Goal: Task Accomplishment & Management: Manage account settings

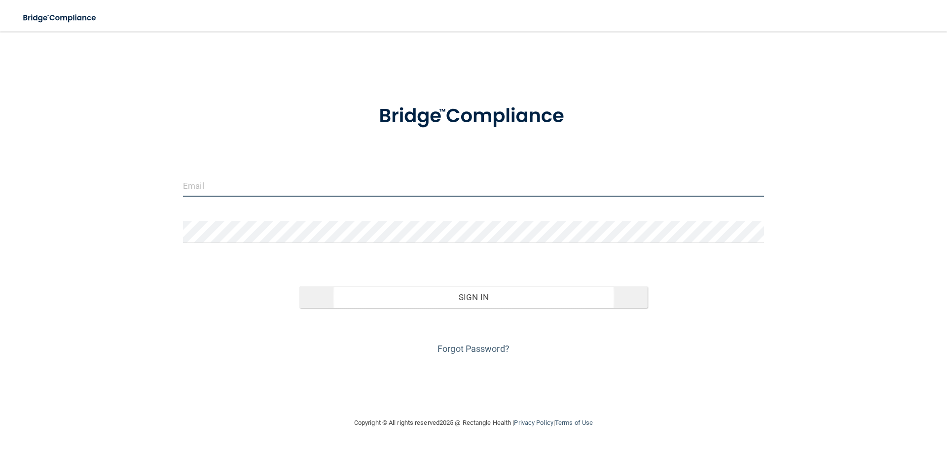
type input "[EMAIL_ADDRESS][DOMAIN_NAME]"
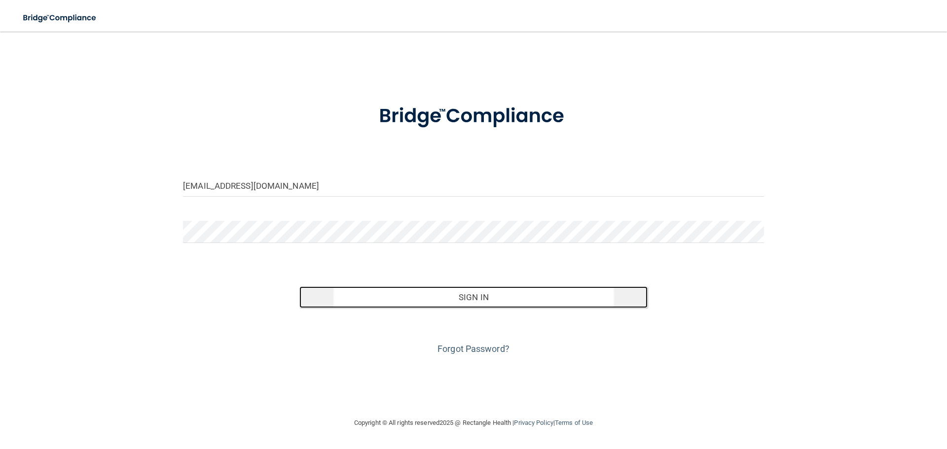
click at [431, 297] on button "Sign In" at bounding box center [473, 298] width 349 height 22
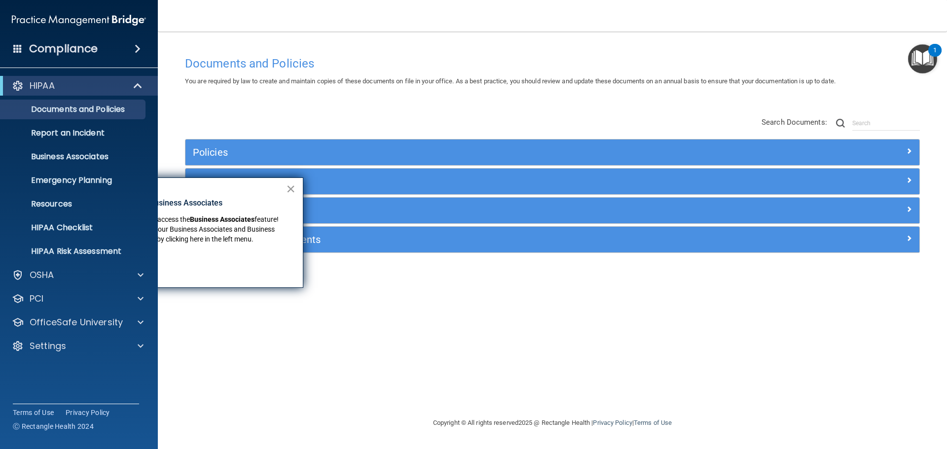
click at [293, 189] on button "×" at bounding box center [290, 189] width 9 height 16
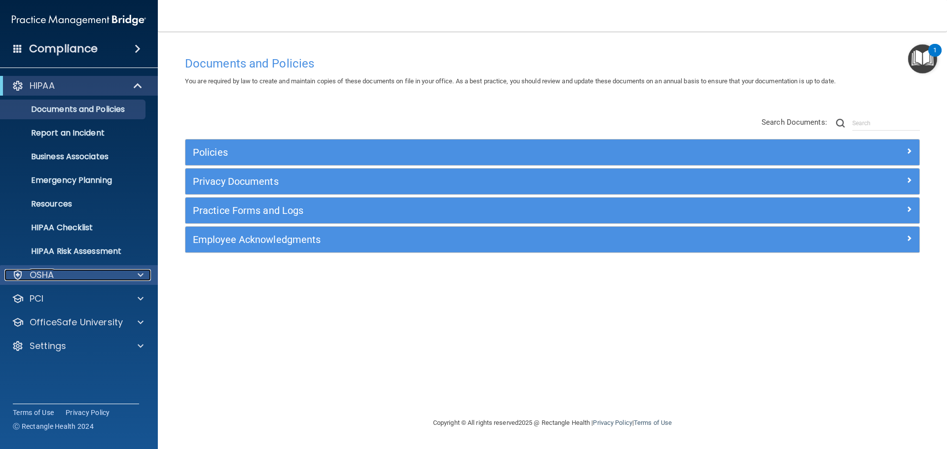
click at [144, 276] on div at bounding box center [139, 275] width 25 height 12
click at [137, 279] on div at bounding box center [139, 275] width 25 height 12
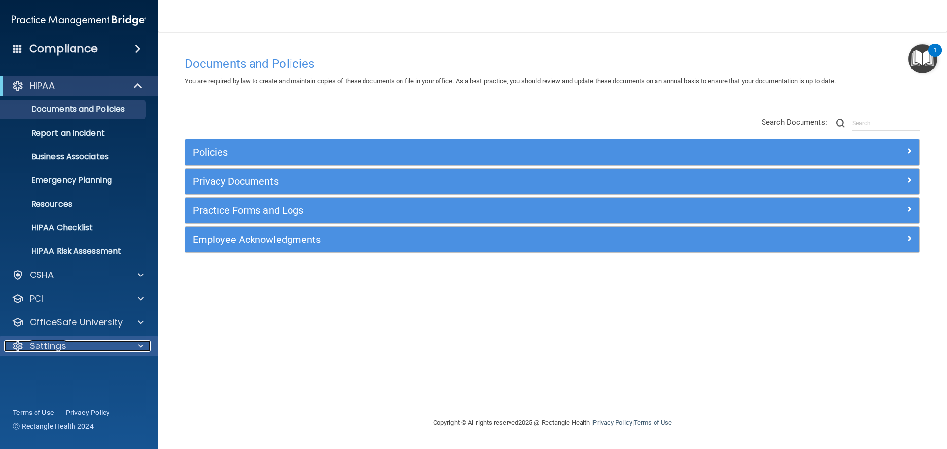
click at [146, 346] on div at bounding box center [139, 346] width 25 height 12
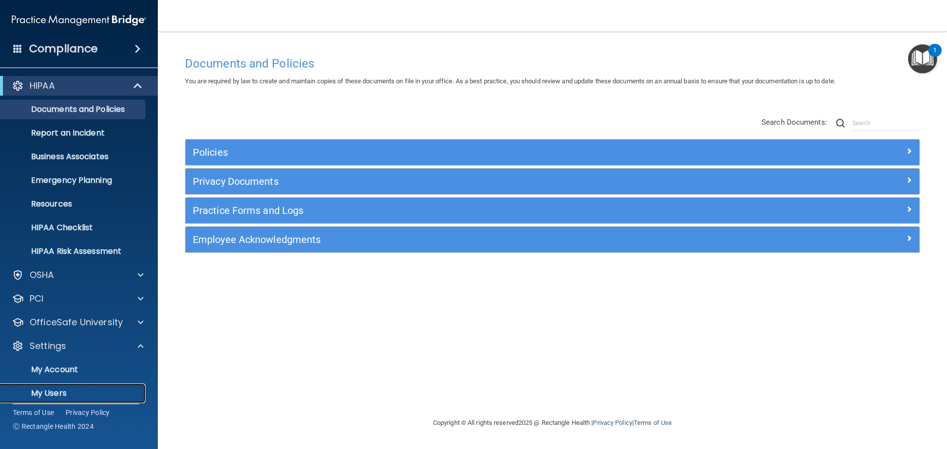
click at [56, 387] on link "My Users" at bounding box center [67, 394] width 155 height 20
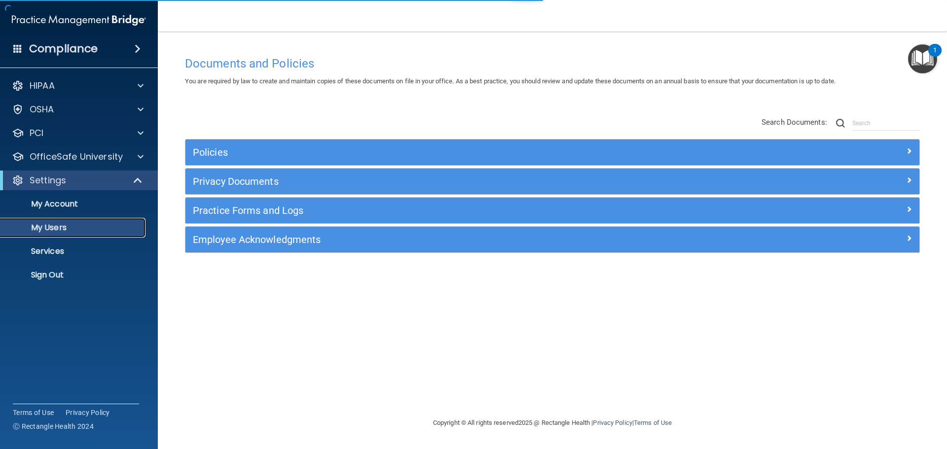
select select "20"
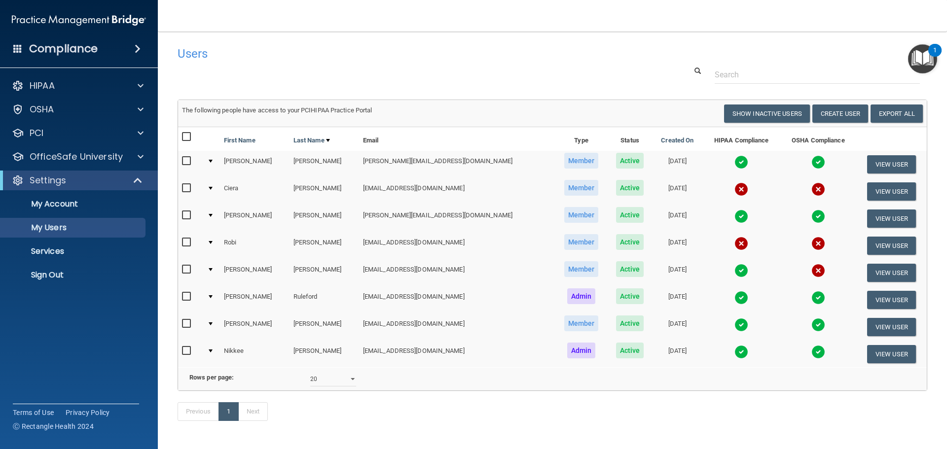
click at [616, 247] on span "Active" at bounding box center [630, 242] width 28 height 16
click at [616, 245] on span "Active" at bounding box center [630, 242] width 28 height 16
click at [873, 220] on button "View User" at bounding box center [891, 219] width 49 height 18
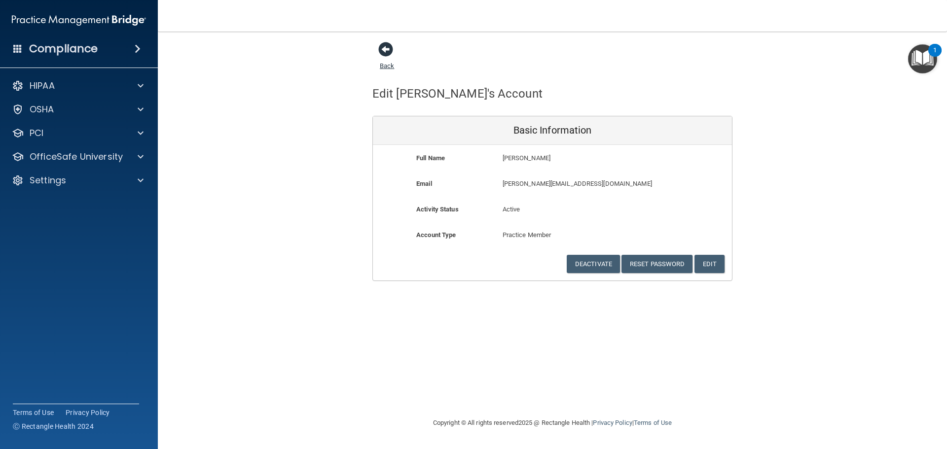
click at [384, 50] on span at bounding box center [385, 49] width 15 height 15
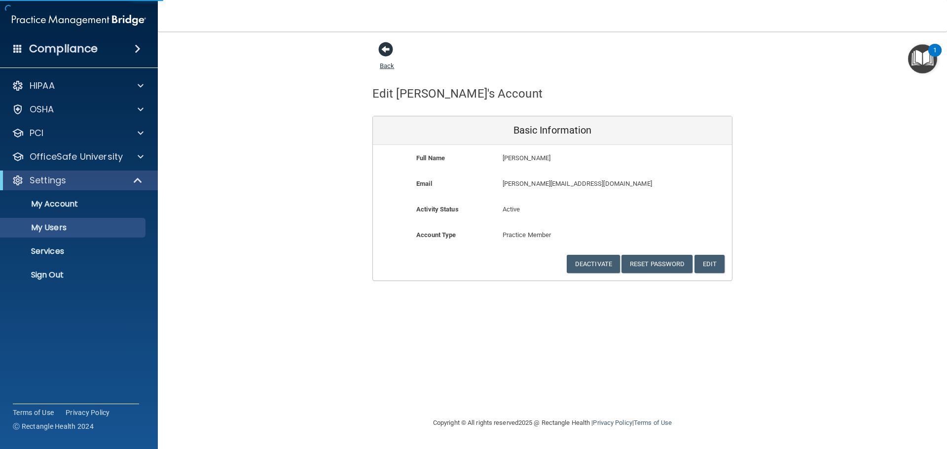
select select "20"
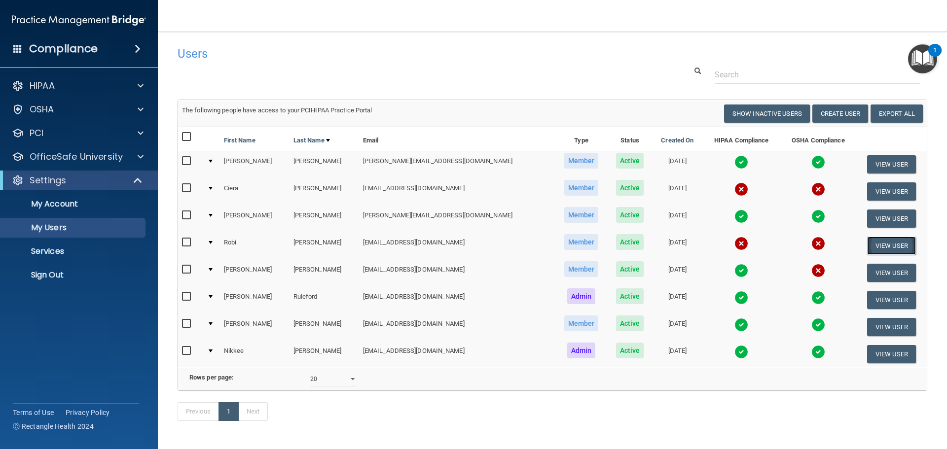
click at [880, 242] on button "View User" at bounding box center [891, 246] width 49 height 18
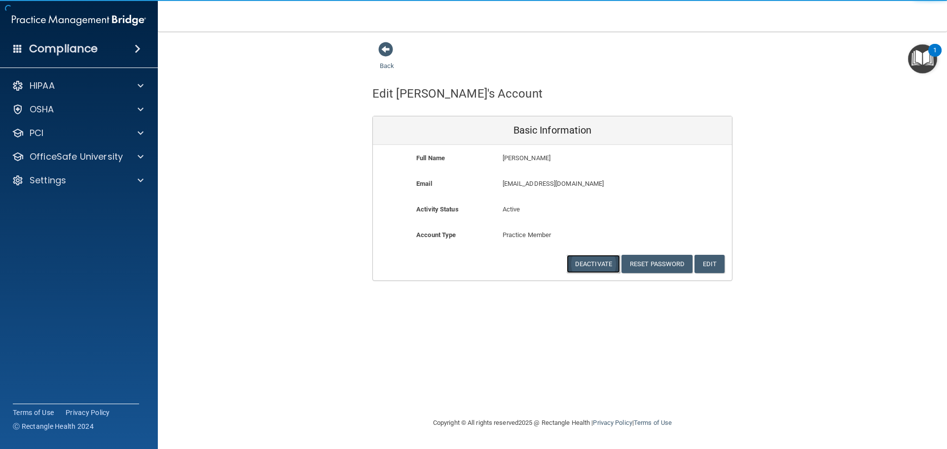
click at [589, 263] on button "Deactivate" at bounding box center [593, 264] width 53 height 18
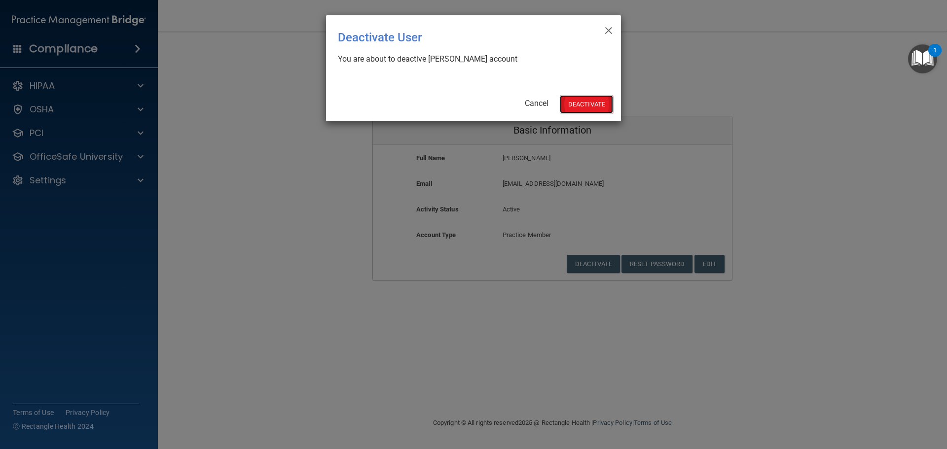
click at [597, 108] on button "Deactivate" at bounding box center [586, 104] width 53 height 18
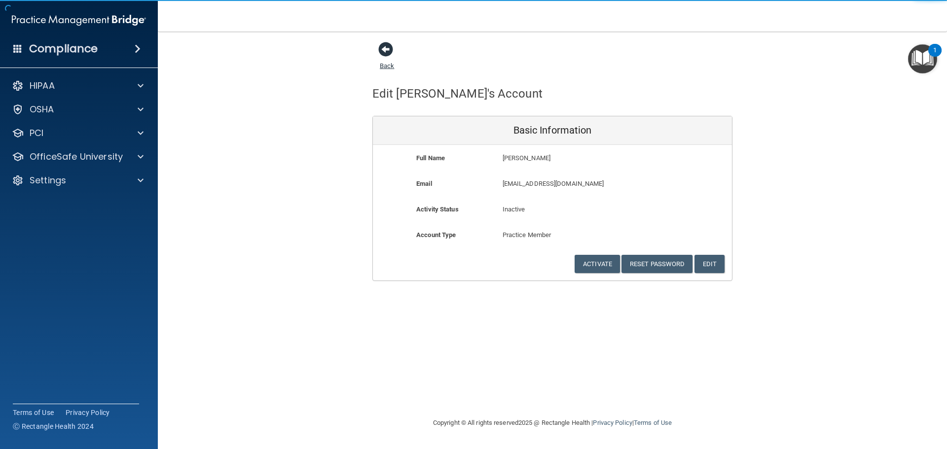
click at [389, 46] on span at bounding box center [385, 49] width 15 height 15
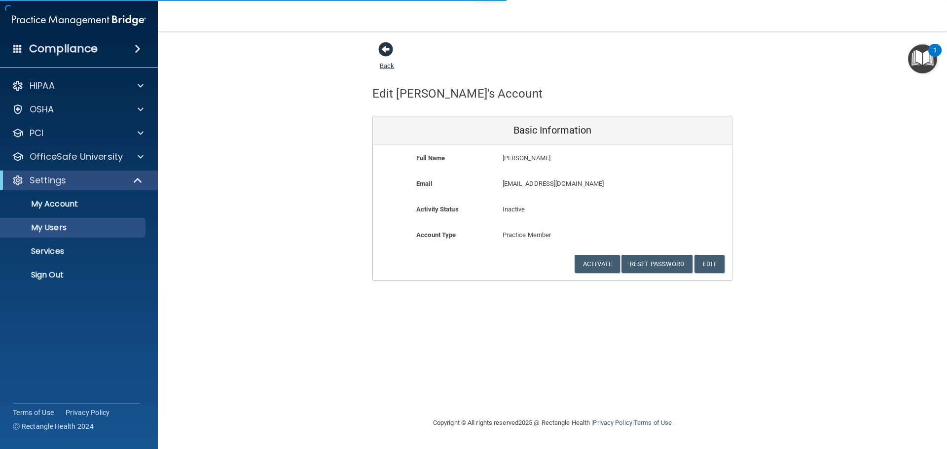
select select "20"
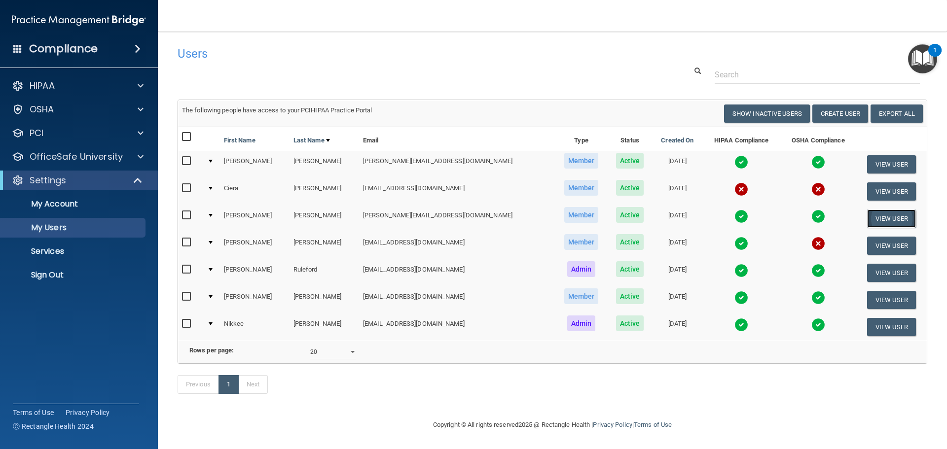
click at [867, 215] on button "View User" at bounding box center [891, 219] width 49 height 18
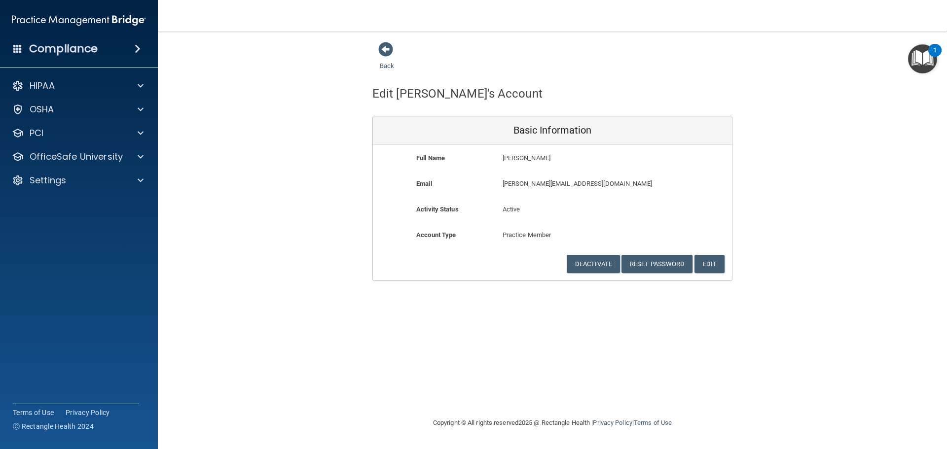
click at [926, 58] on img "Open Resource Center, 1 new notification" at bounding box center [922, 58] width 29 height 29
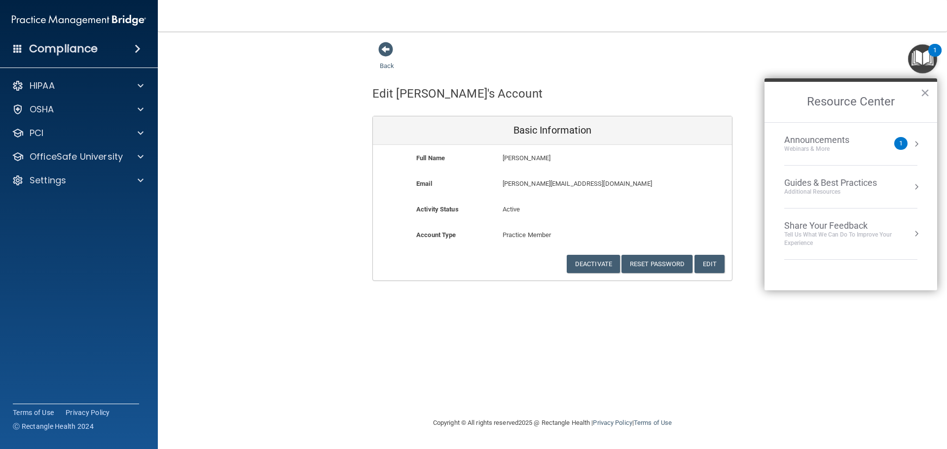
click at [569, 67] on div "Back" at bounding box center [552, 56] width 360 height 31
click at [387, 50] on span at bounding box center [385, 49] width 15 height 15
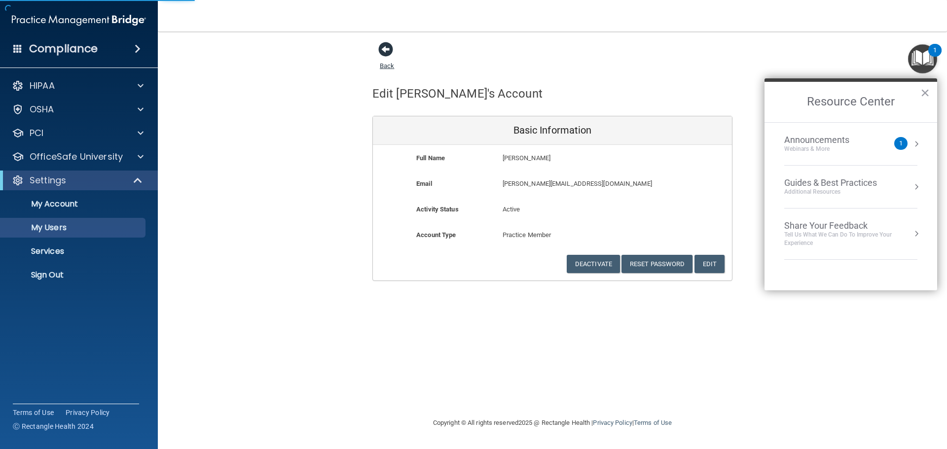
select select "20"
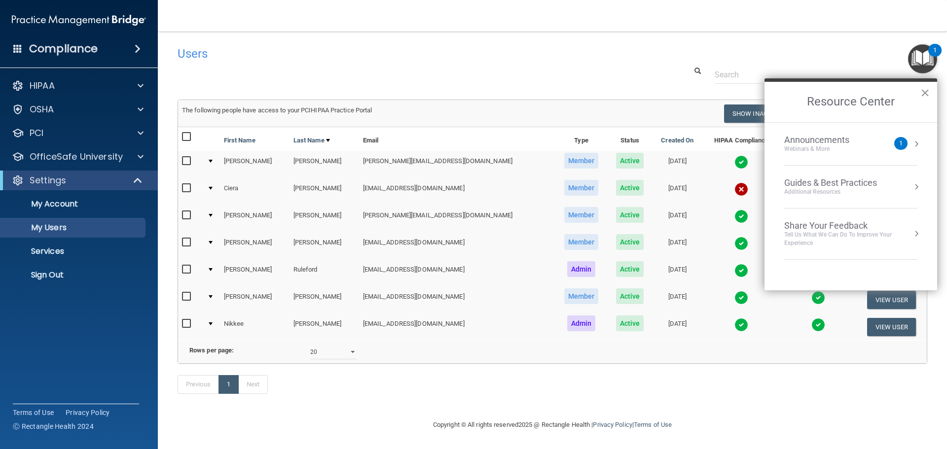
click at [928, 93] on button "×" at bounding box center [924, 93] width 9 height 16
